Goal: Task Accomplishment & Management: Manage account settings

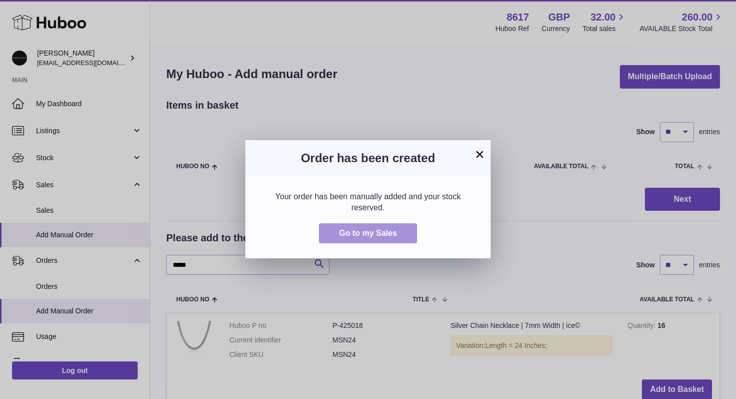
click at [358, 234] on span "Go to my Sales" at bounding box center [368, 233] width 58 height 9
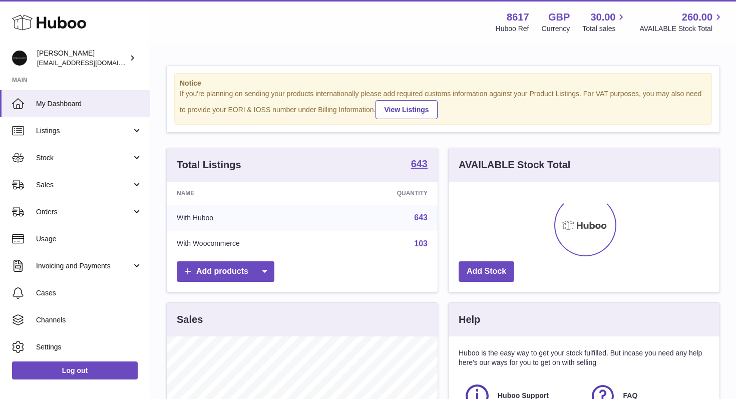
scroll to position [156, 271]
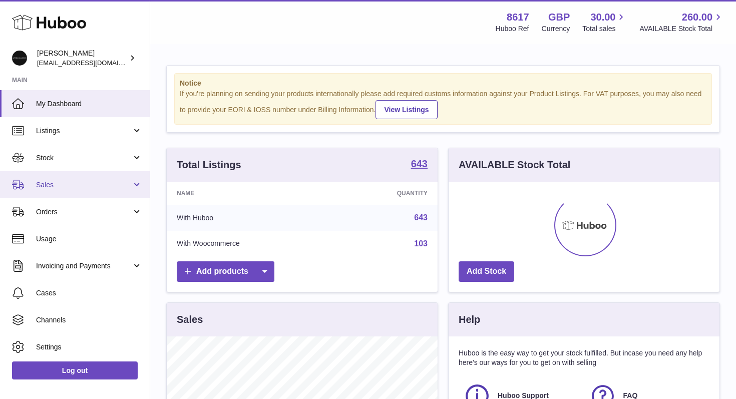
click at [89, 184] on span "Sales" at bounding box center [84, 185] width 96 height 10
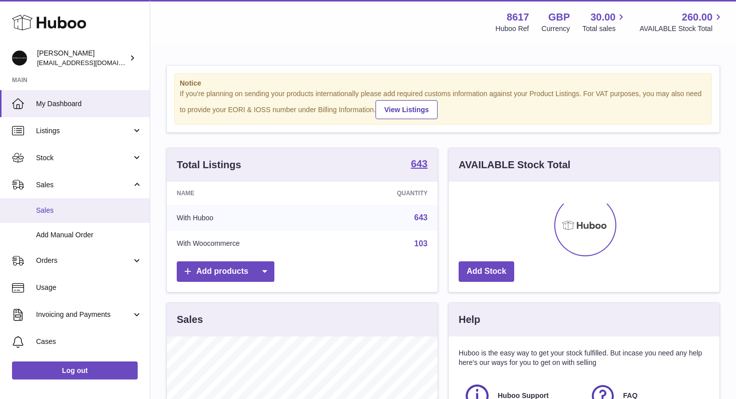
click at [59, 208] on span "Sales" at bounding box center [89, 211] width 106 height 10
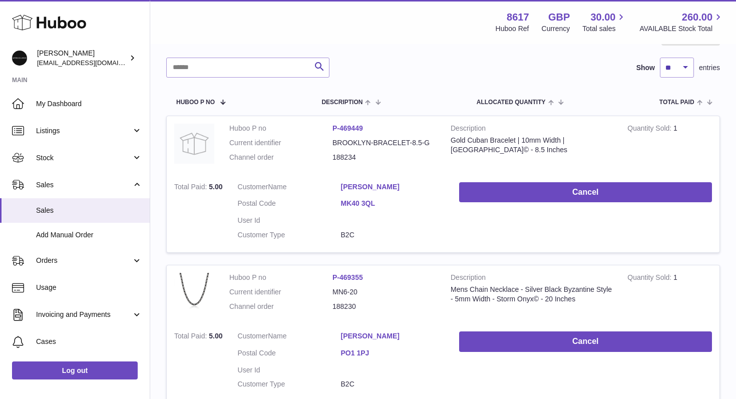
scroll to position [103, 0]
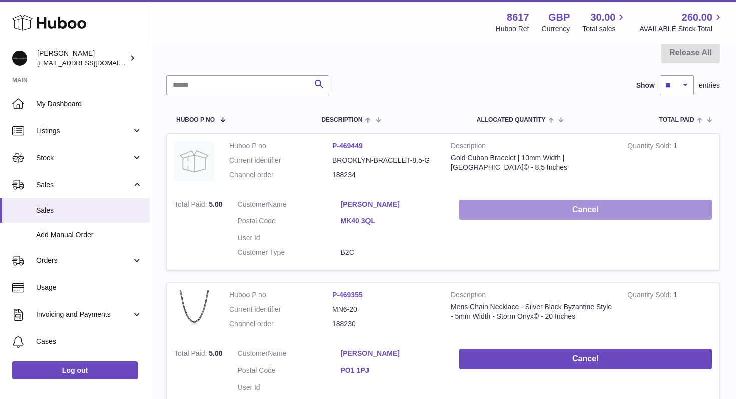
click at [518, 218] on button "Cancel" at bounding box center [585, 210] width 253 height 21
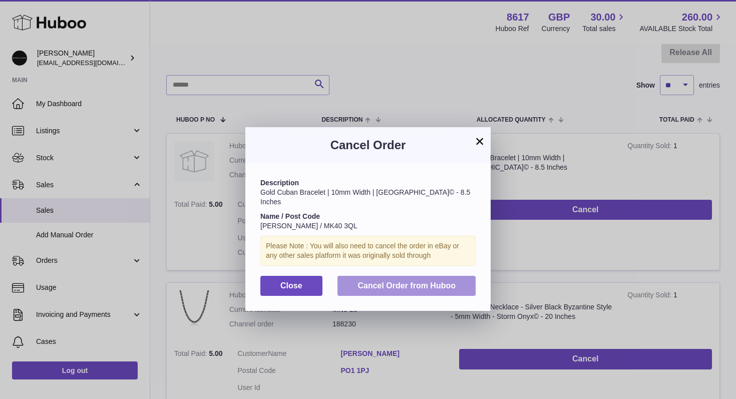
click at [394, 281] on span "Cancel Order from Huboo" at bounding box center [406, 285] width 98 height 9
